Goal: Check status: Check status

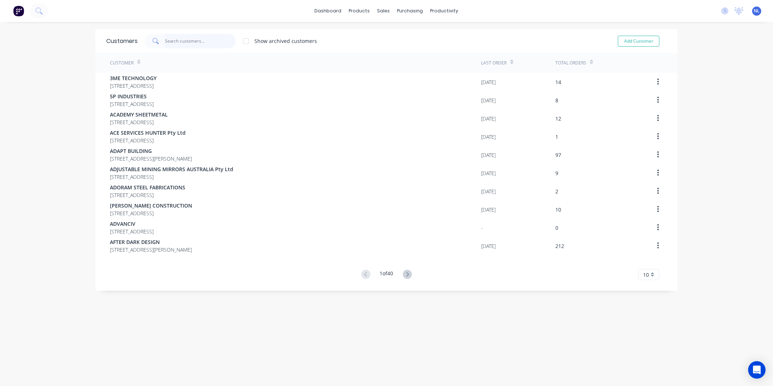
click at [213, 45] on input "text" at bounding box center [200, 41] width 71 height 15
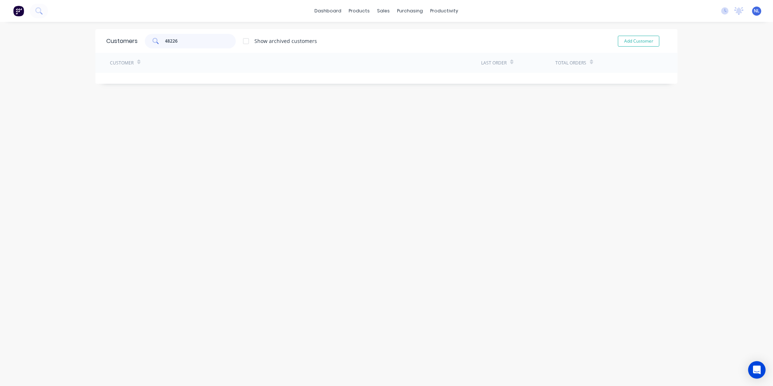
type input "48226"
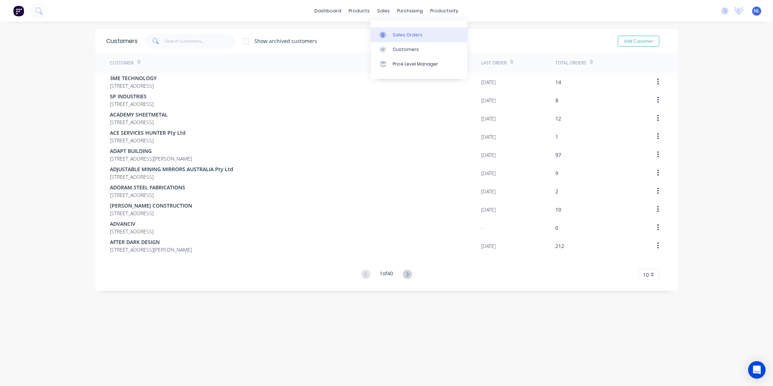
drag, startPoint x: 398, startPoint y: 35, endPoint x: 379, endPoint y: 37, distance: 19.0
click at [399, 35] on div "Sales Orders" at bounding box center [408, 35] width 30 height 7
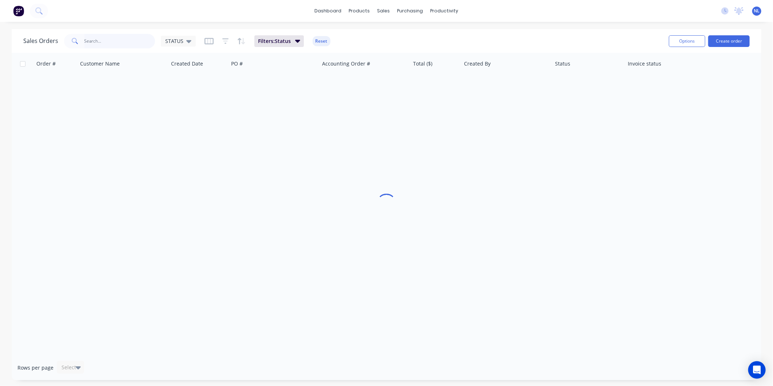
click at [117, 42] on input "text" at bounding box center [119, 41] width 71 height 15
paste input "48226"
type input "48226"
click at [265, 83] on div "EJE" at bounding box center [272, 86] width 81 height 7
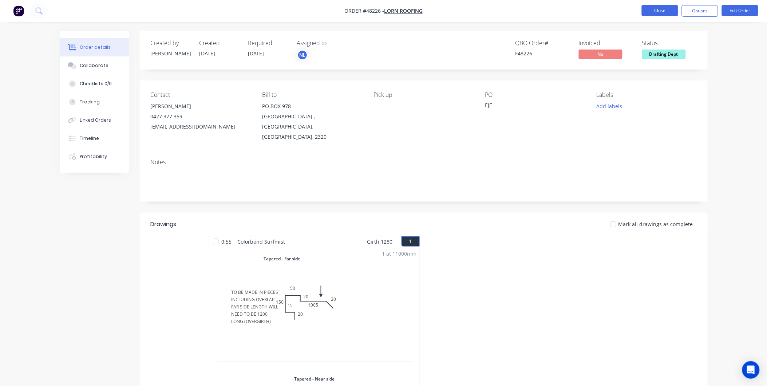
click at [668, 11] on button "Close" at bounding box center [660, 10] width 36 height 11
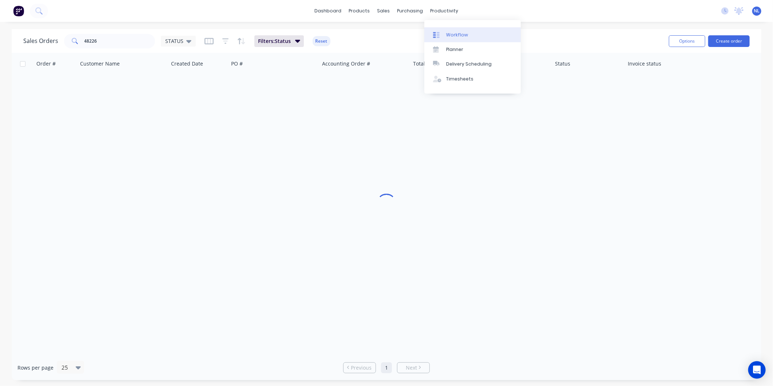
click at [442, 32] on div at bounding box center [438, 35] width 11 height 7
